Goal: Register for event/course

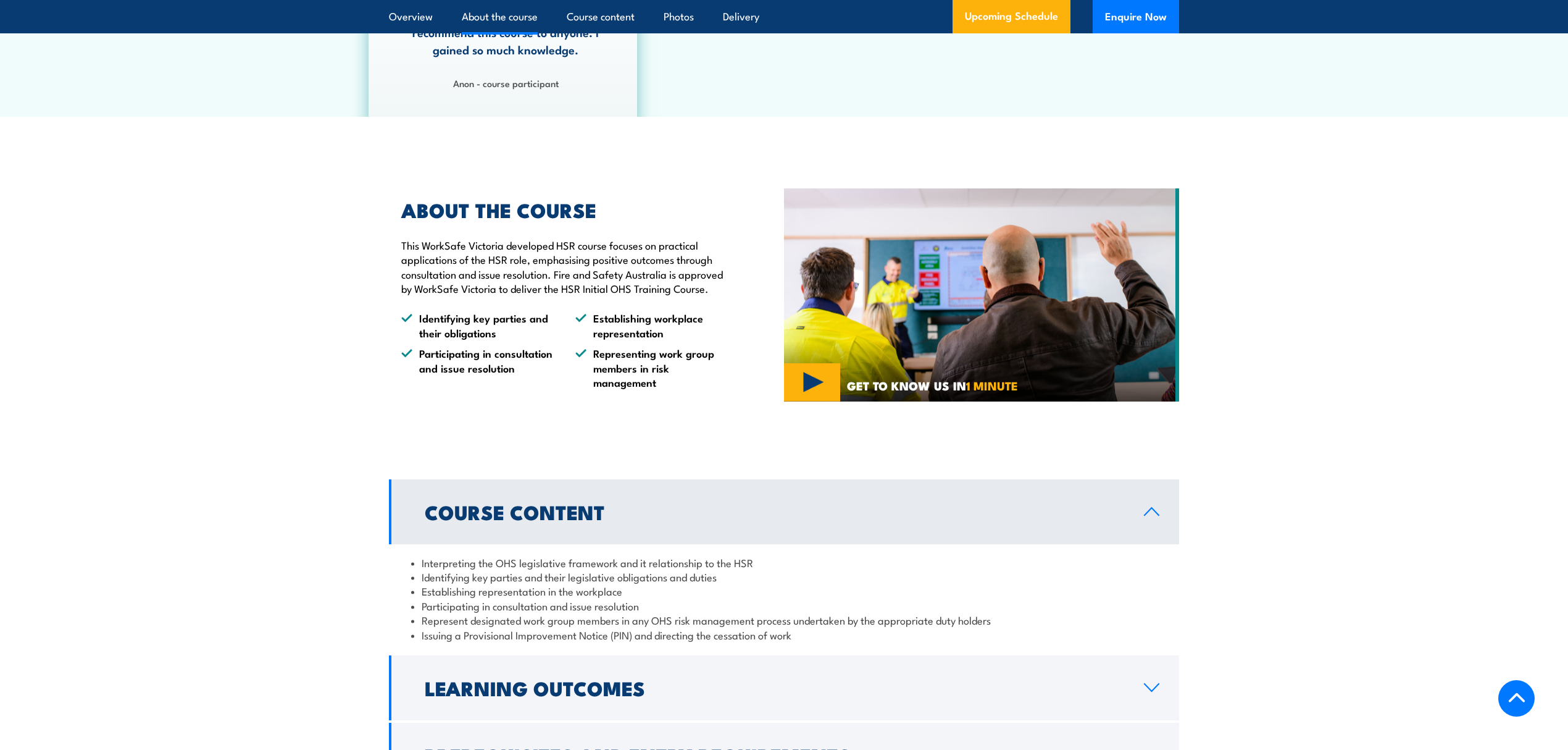
scroll to position [827, 0]
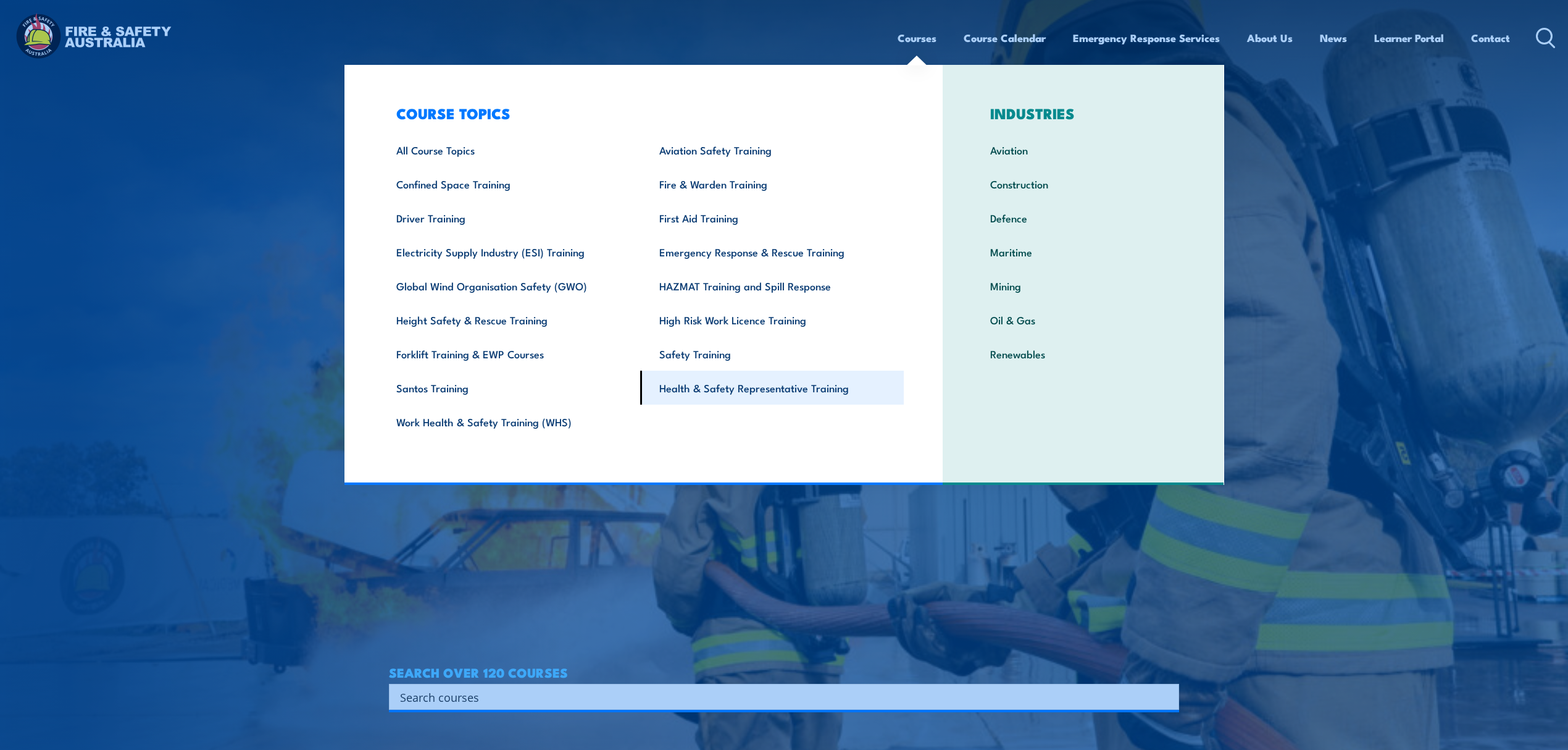
click at [731, 392] on link "Health & Safety Representative Training" at bounding box center [772, 387] width 263 height 34
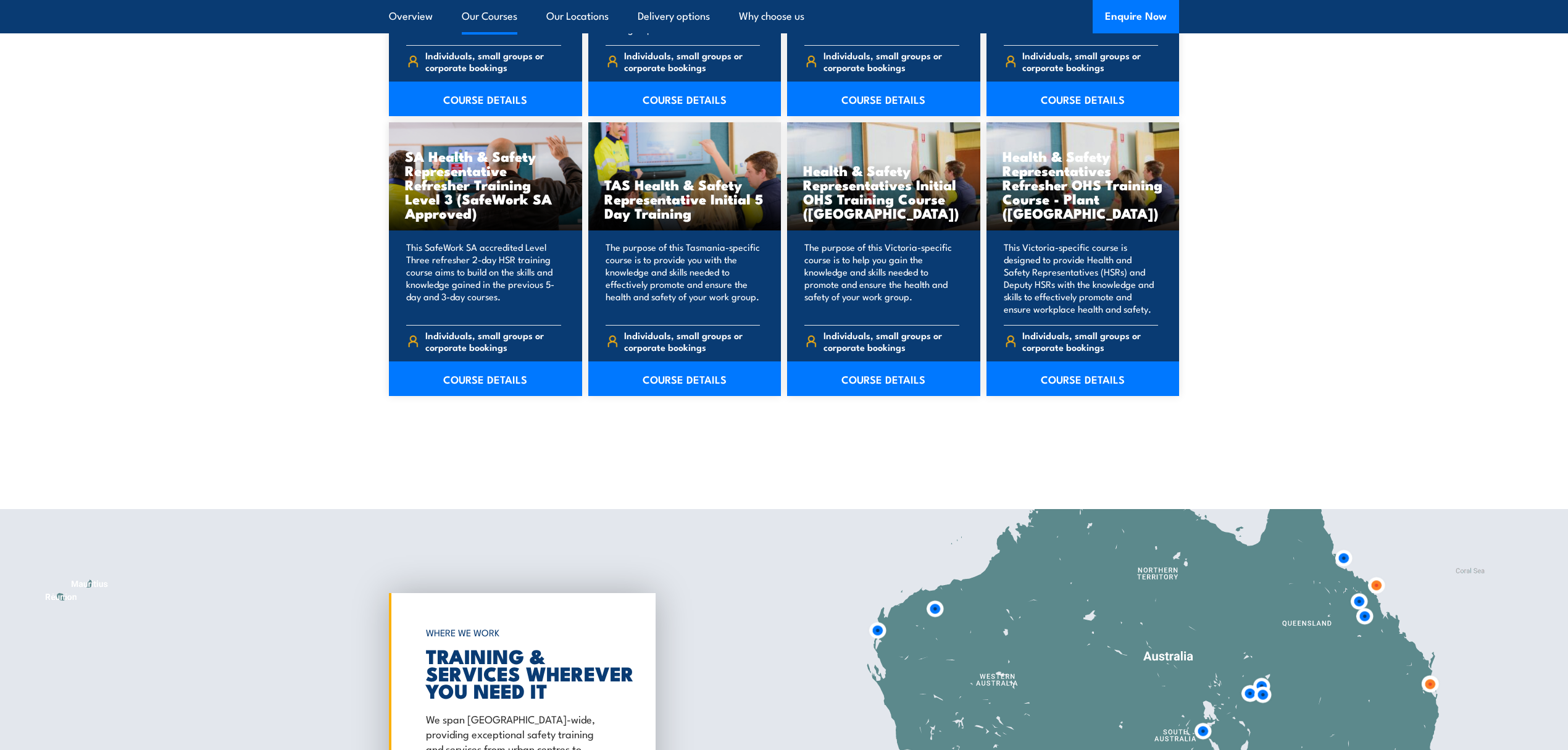
scroll to position [1812, 0]
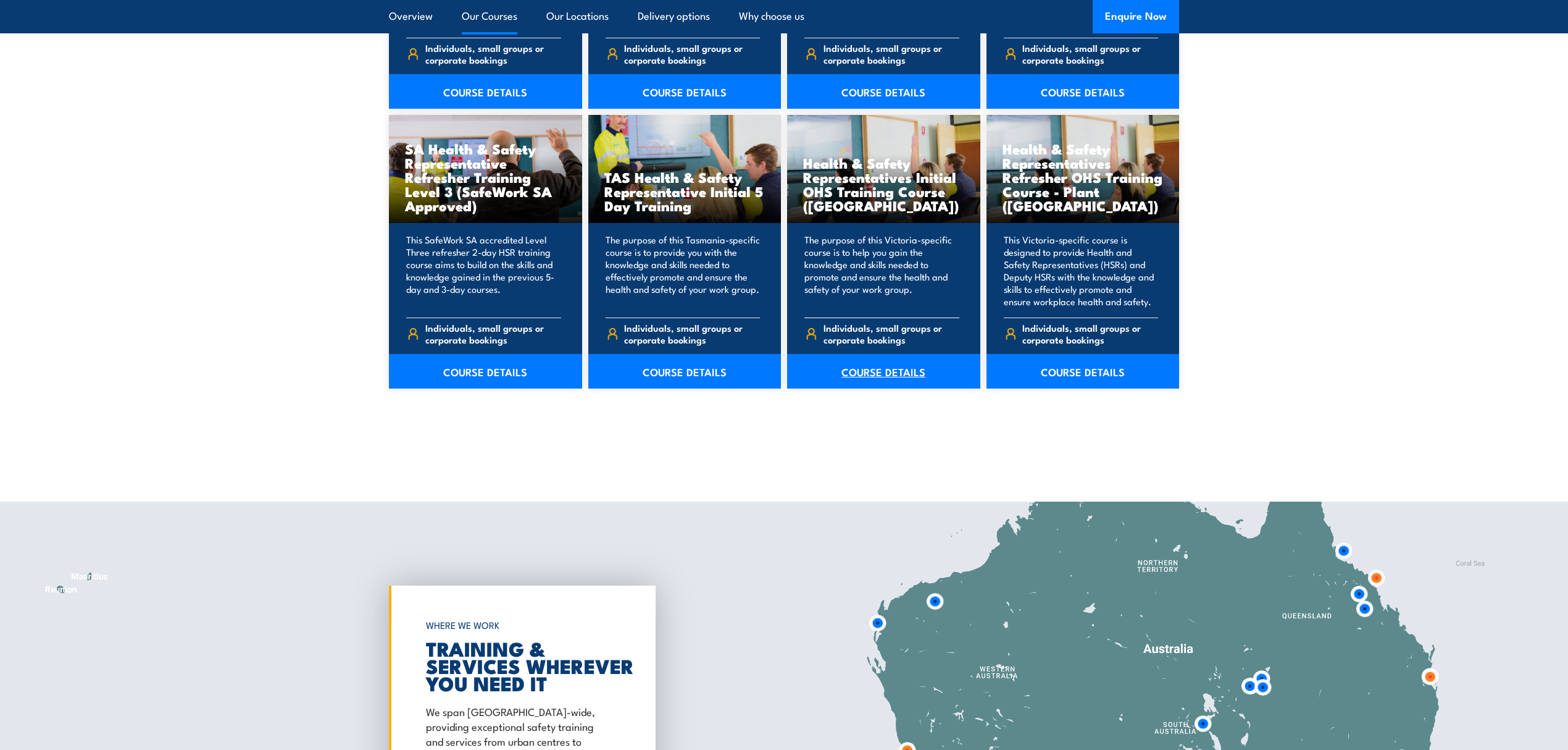
click at [884, 376] on link "COURSE DETAILS" at bounding box center [884, 372] width 193 height 35
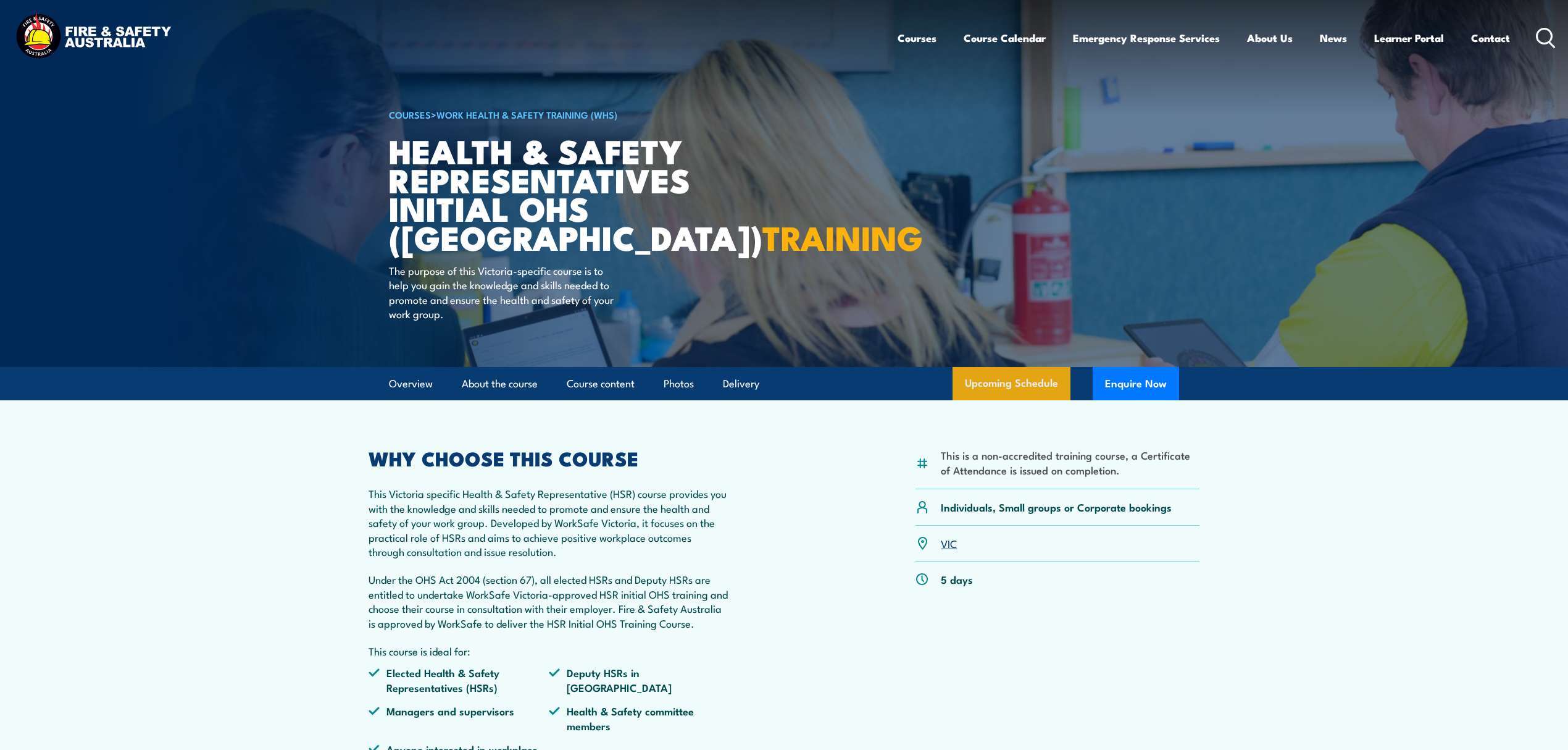
click at [1010, 386] on link "Upcoming Schedule" at bounding box center [1012, 383] width 118 height 33
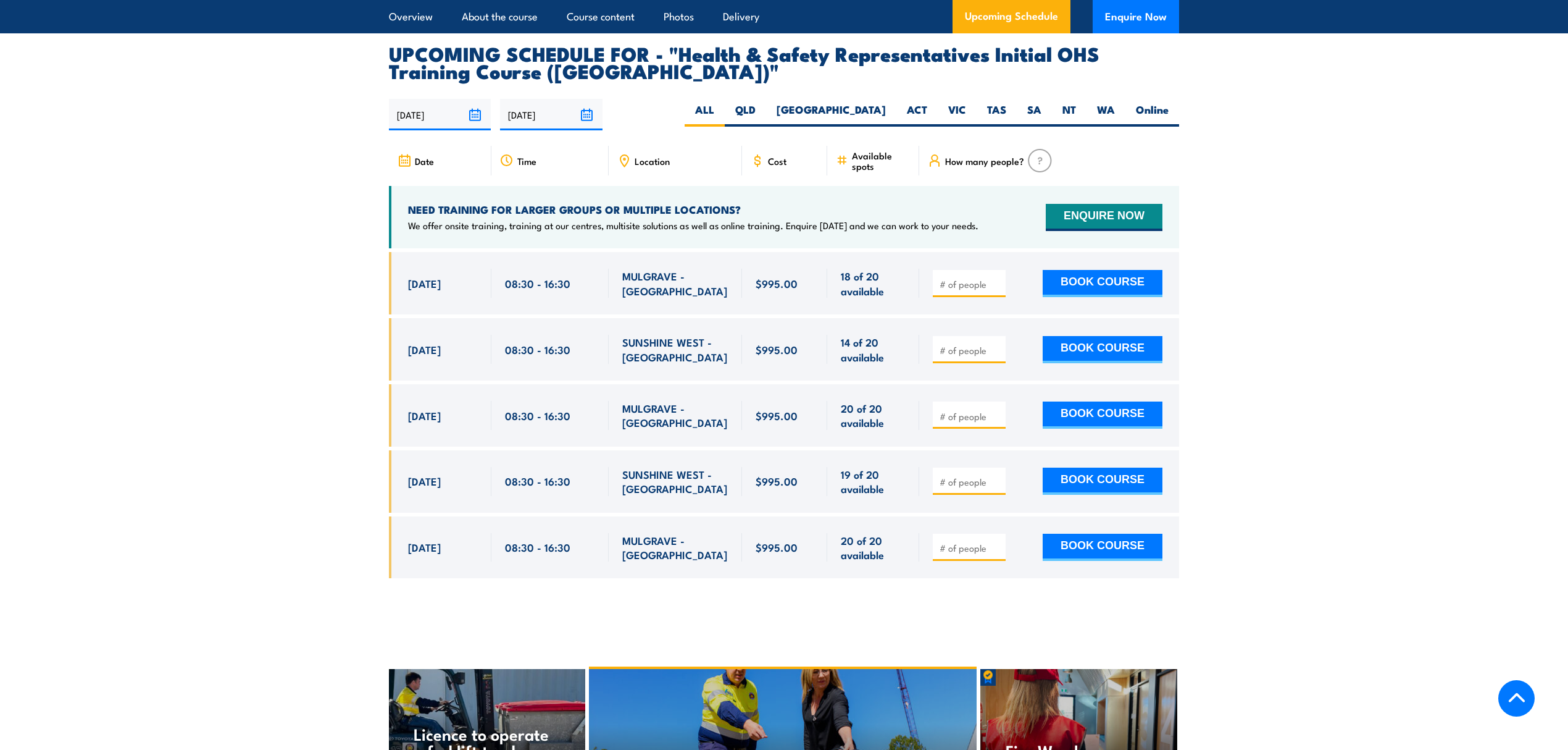
scroll to position [2145, 0]
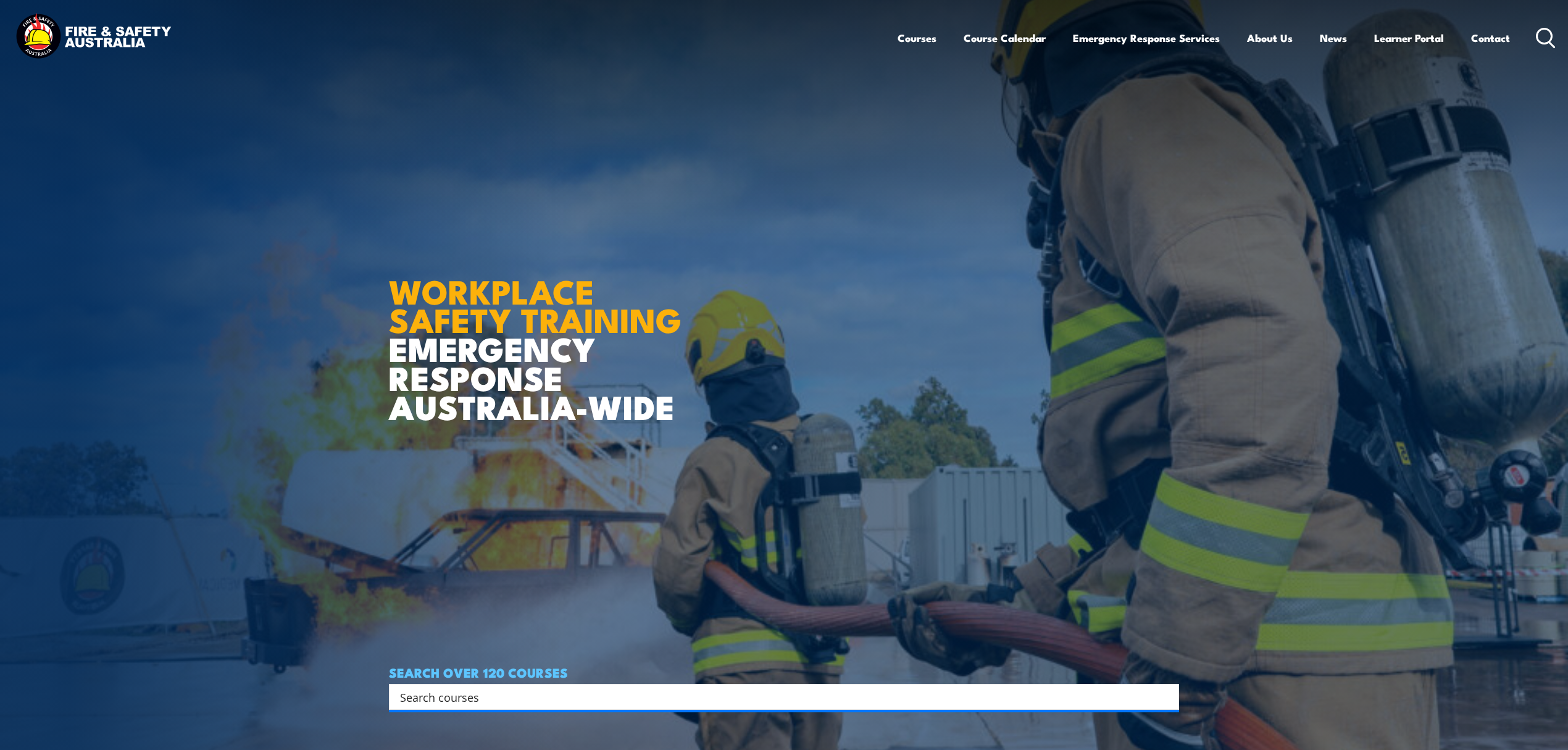
drag, startPoint x: 0, startPoint y: 0, endPoint x: 630, endPoint y: 703, distance: 944.0
click at [630, 703] on input "Search input" at bounding box center [776, 696] width 752 height 18
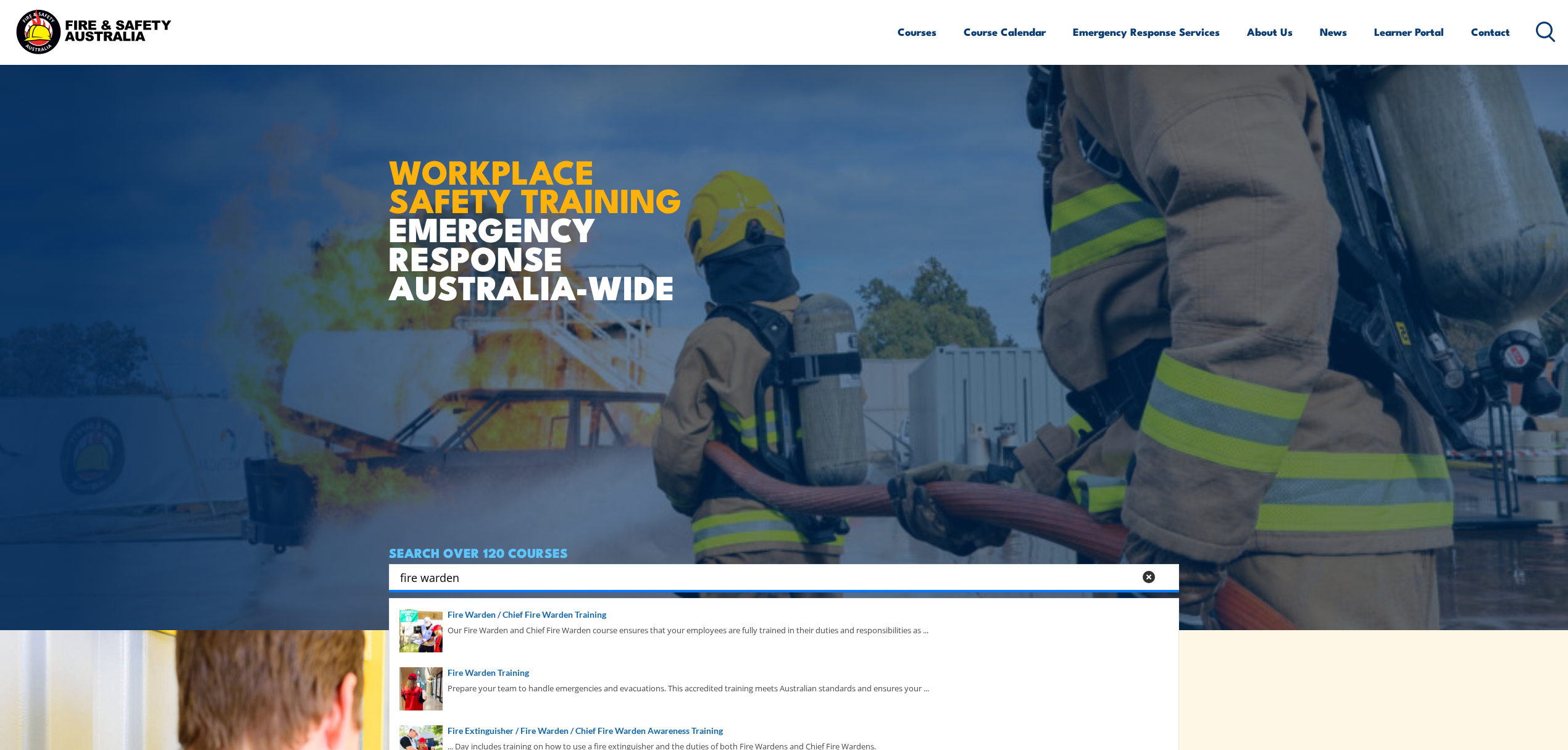
scroll to position [165, 0]
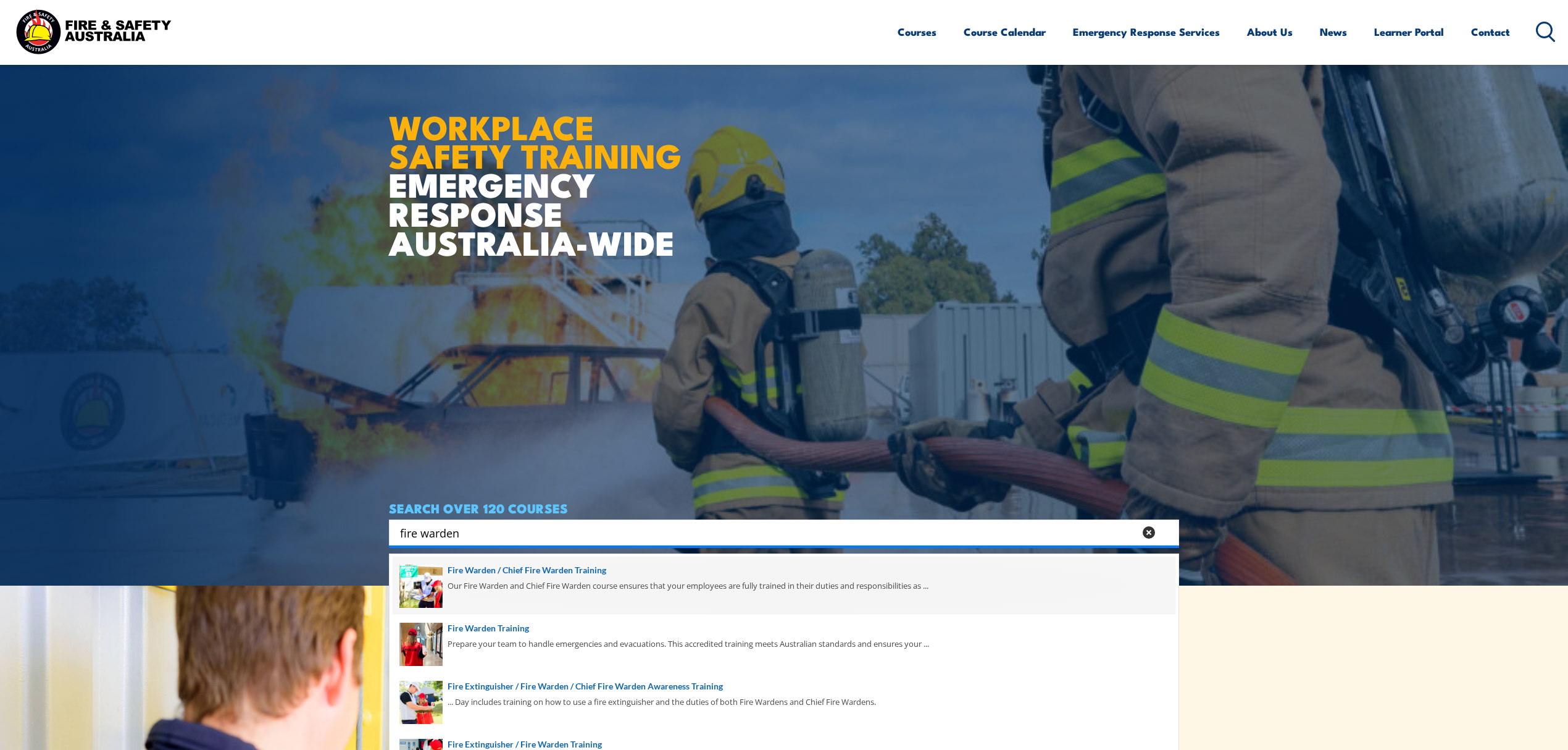
type input "fire warden"
click at [577, 569] on span at bounding box center [784, 585] width 783 height 58
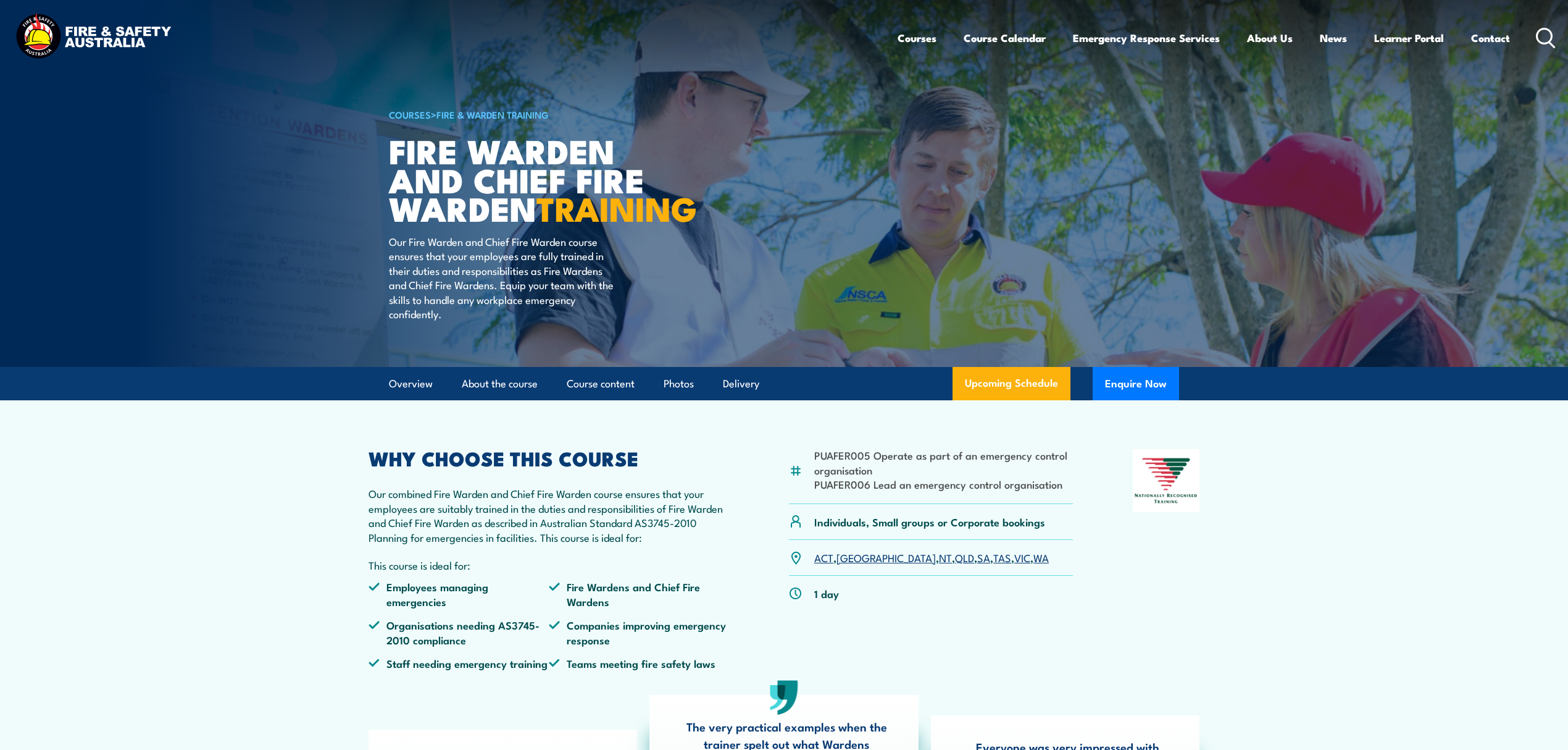
click at [955, 564] on link "QLD" at bounding box center [964, 556] width 19 height 15
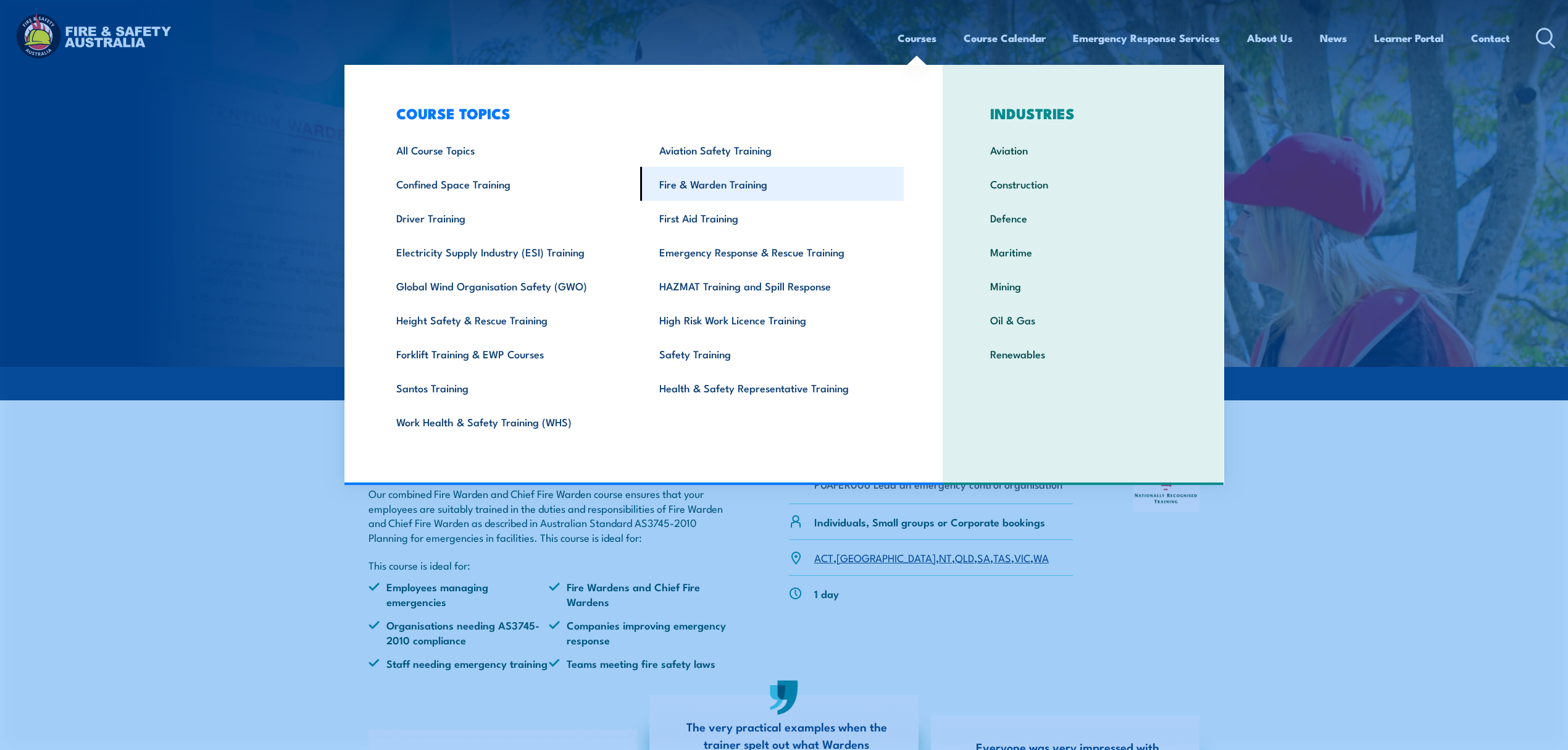
click at [741, 184] on link "Fire & Warden Training" at bounding box center [772, 183] width 263 height 34
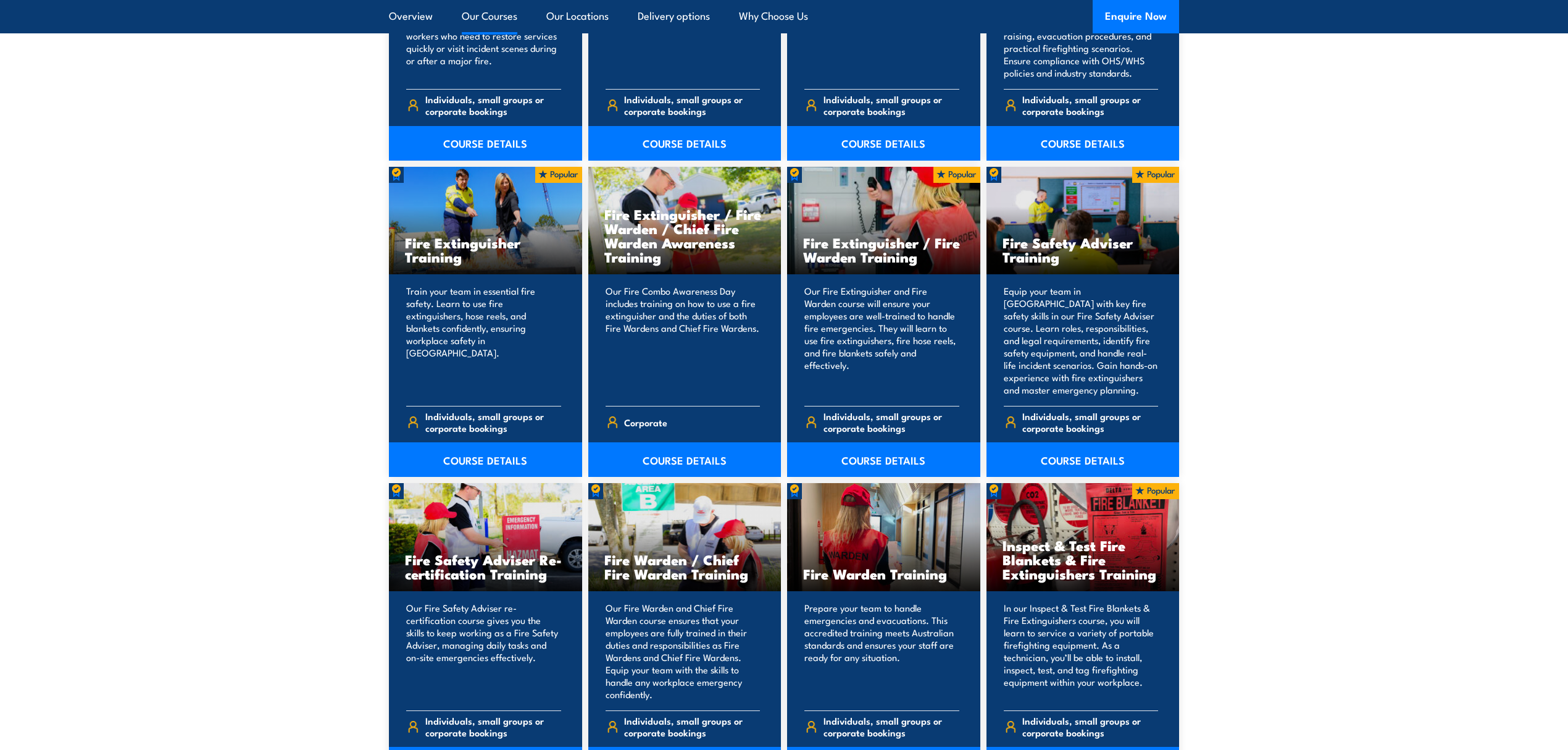
scroll to position [1235, 0]
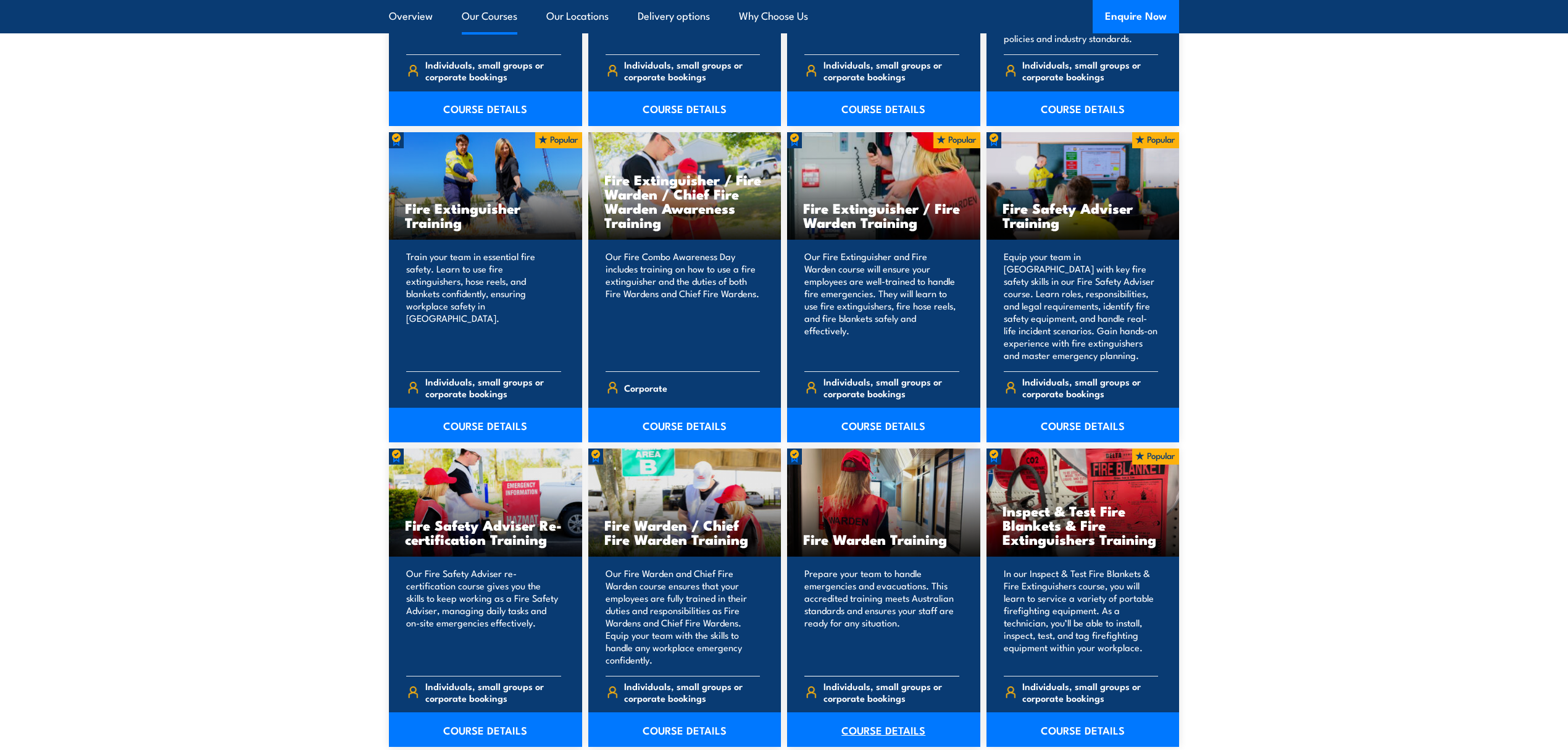
click at [897, 735] on link "COURSE DETAILS" at bounding box center [884, 730] width 193 height 35
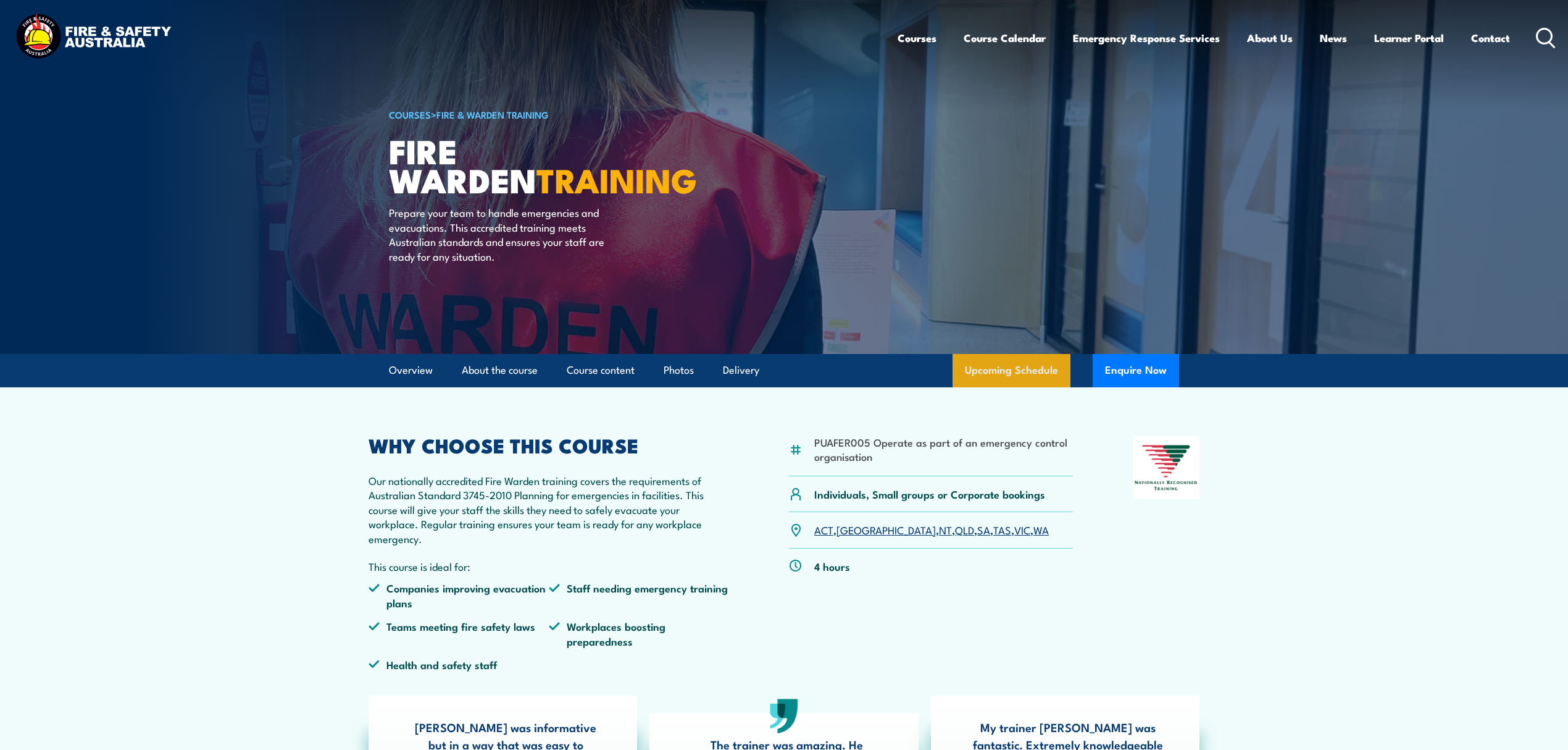
click at [1018, 378] on link "Upcoming Schedule" at bounding box center [1012, 371] width 118 height 33
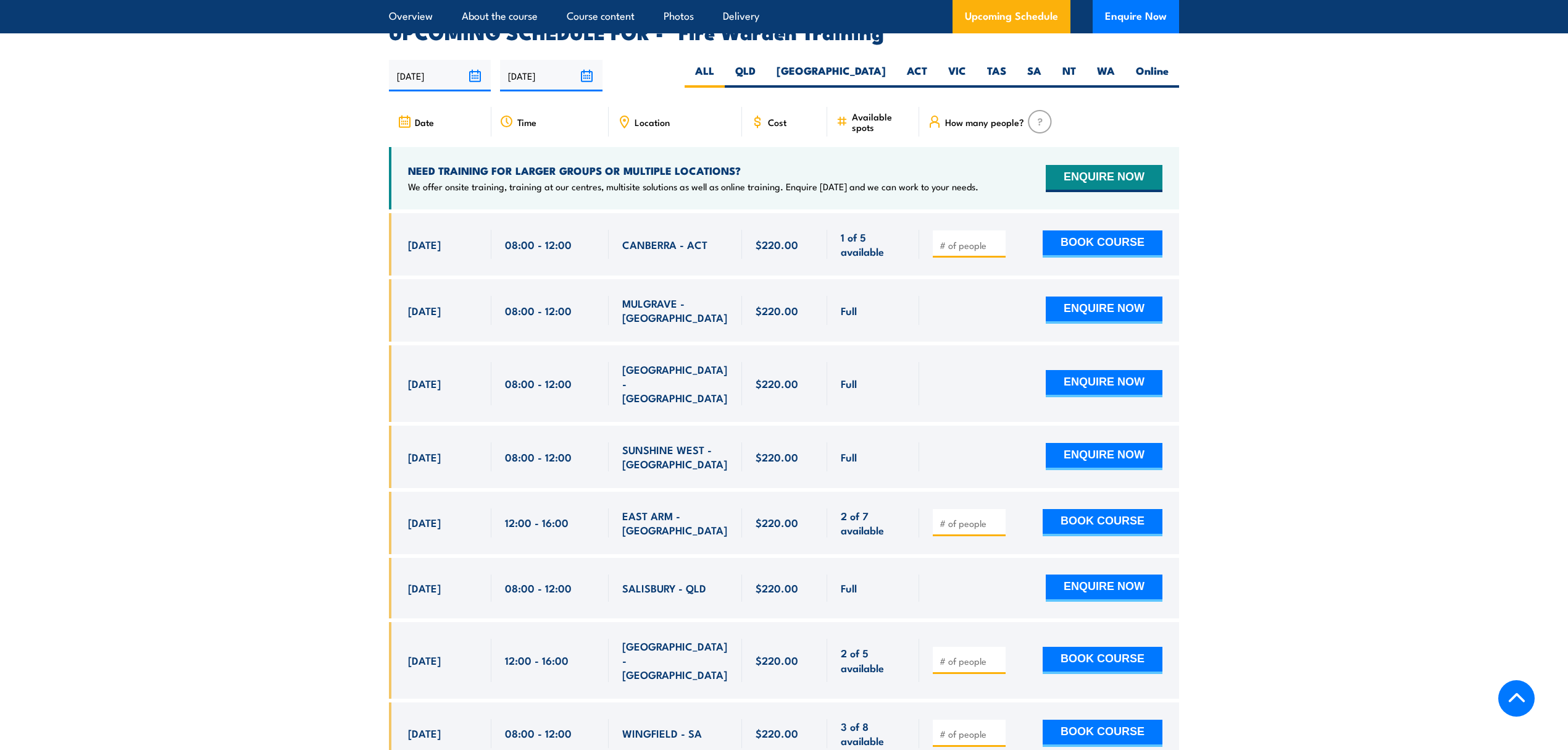
scroll to position [2296, 0]
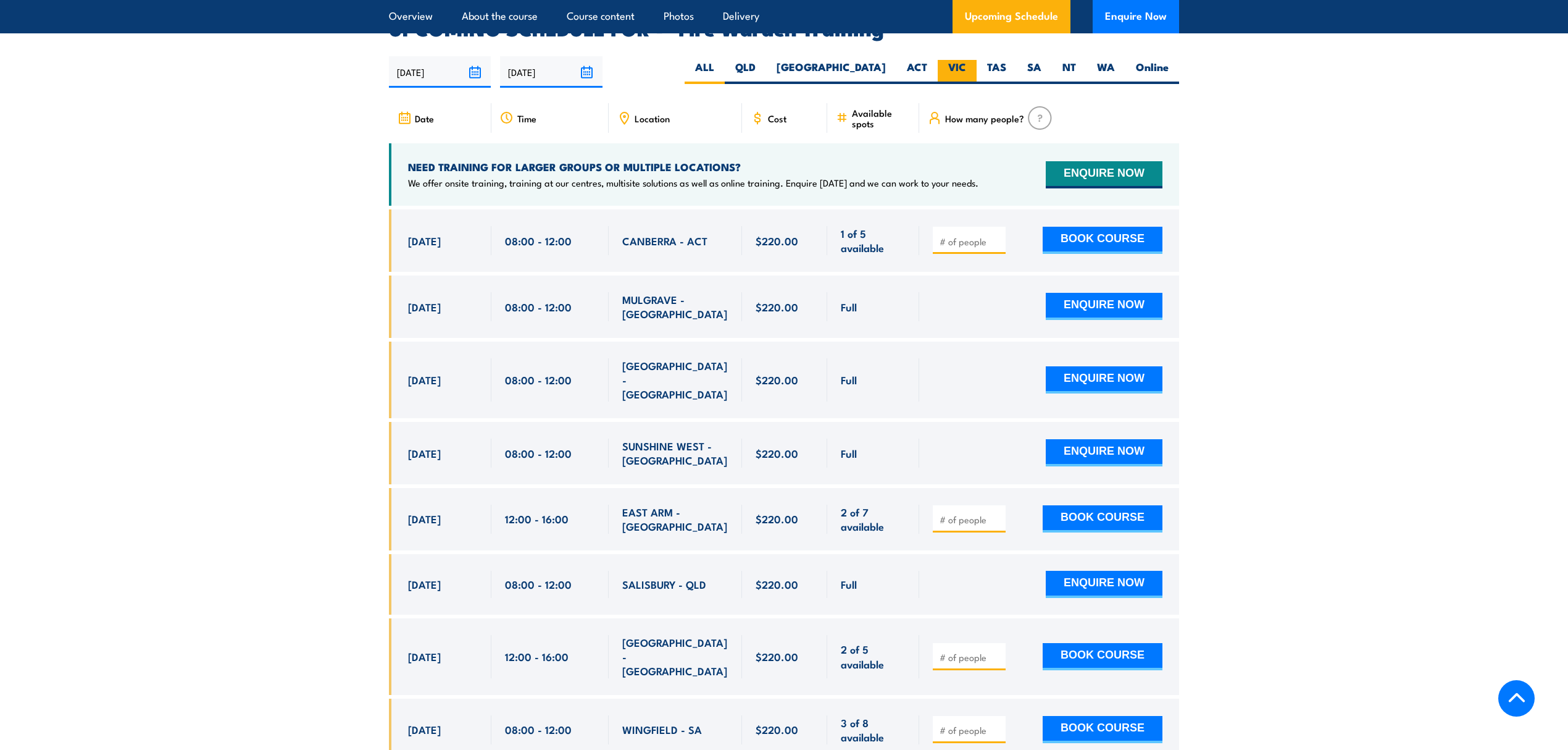
click at [946, 60] on label "VIC" at bounding box center [957, 72] width 39 height 24
click at [966, 60] on input "VIC" at bounding box center [970, 64] width 8 height 8
radio input "true"
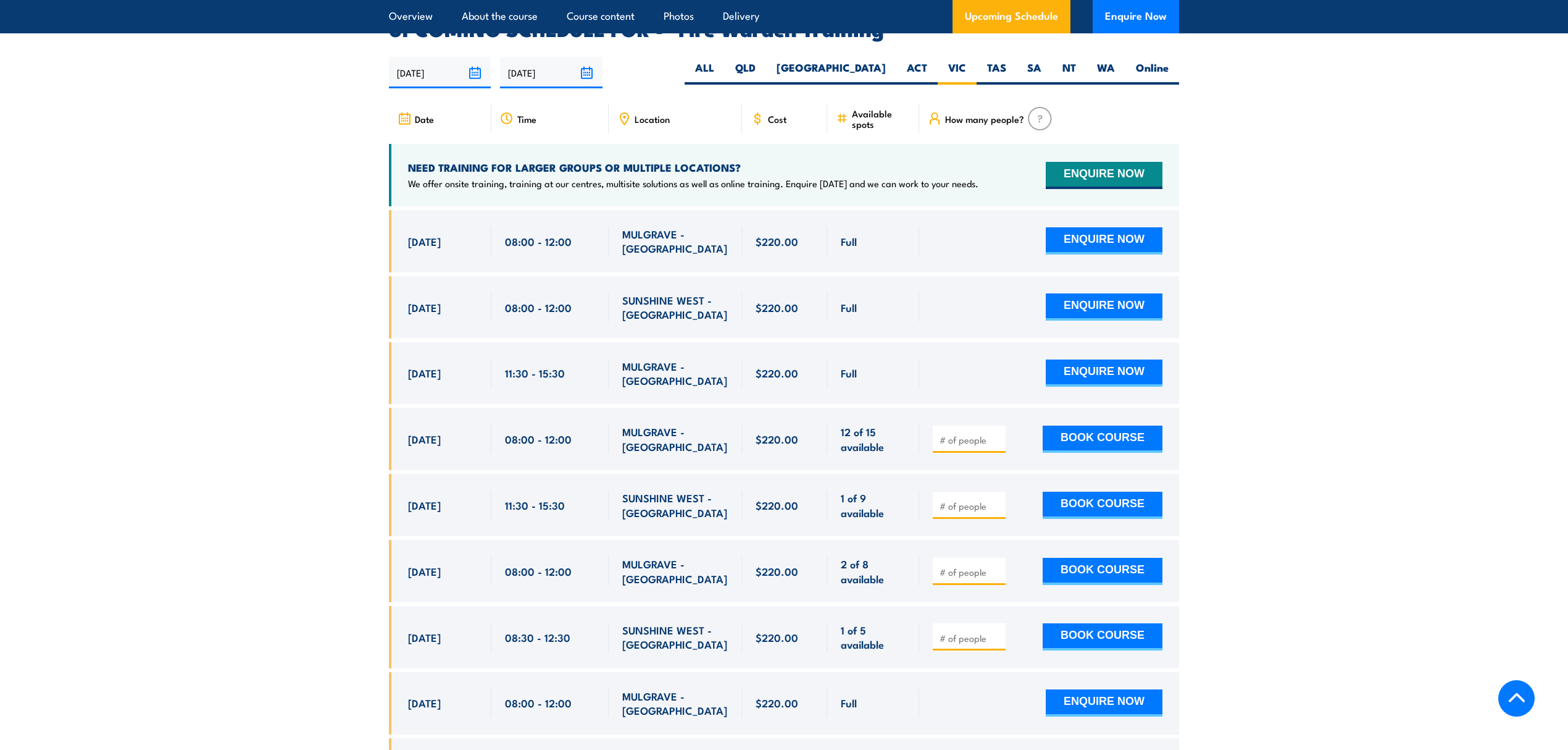
scroll to position [2296, 0]
